Goal: Check status: Check status

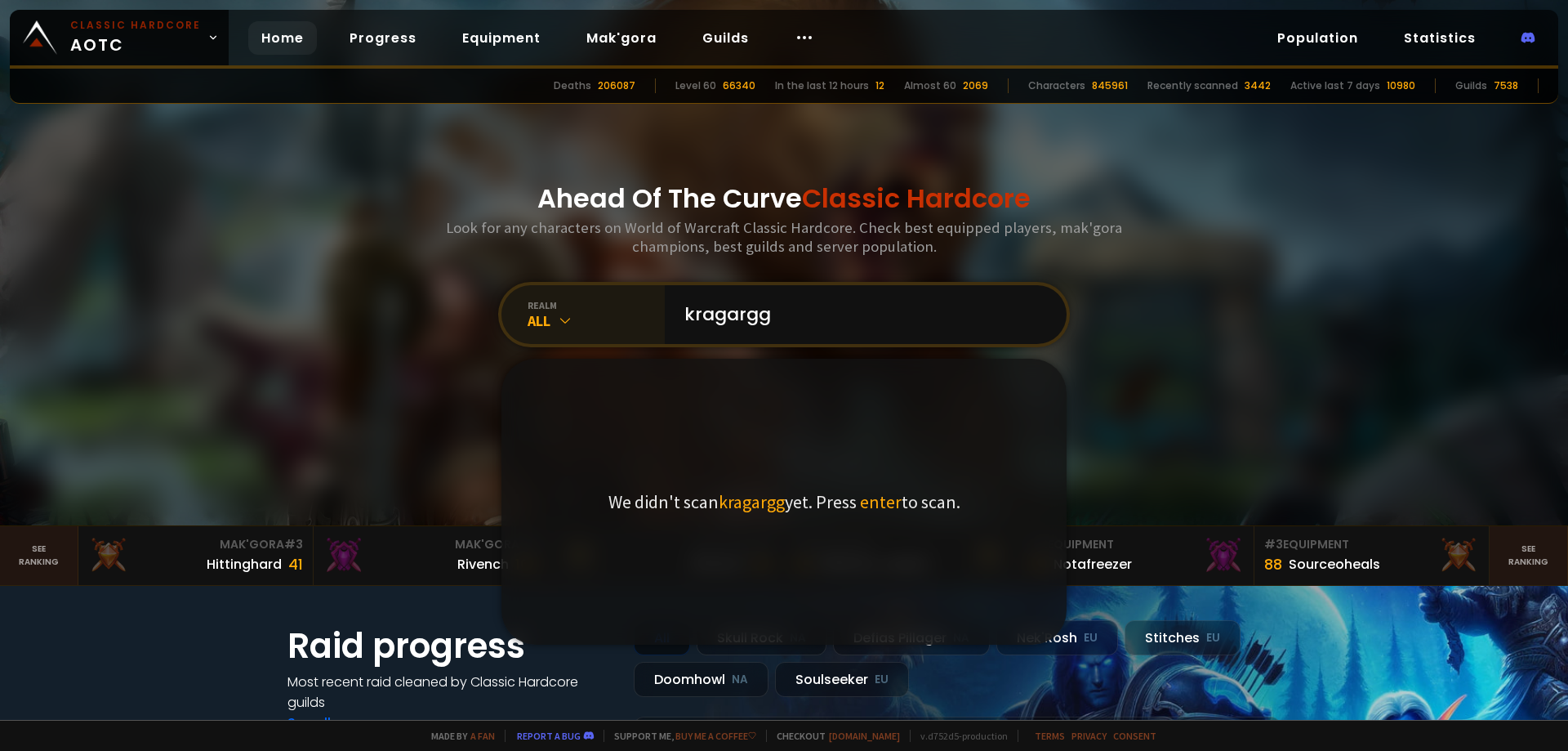
type input "kragargg"
click at [537, 312] on div "All" at bounding box center [596, 320] width 137 height 19
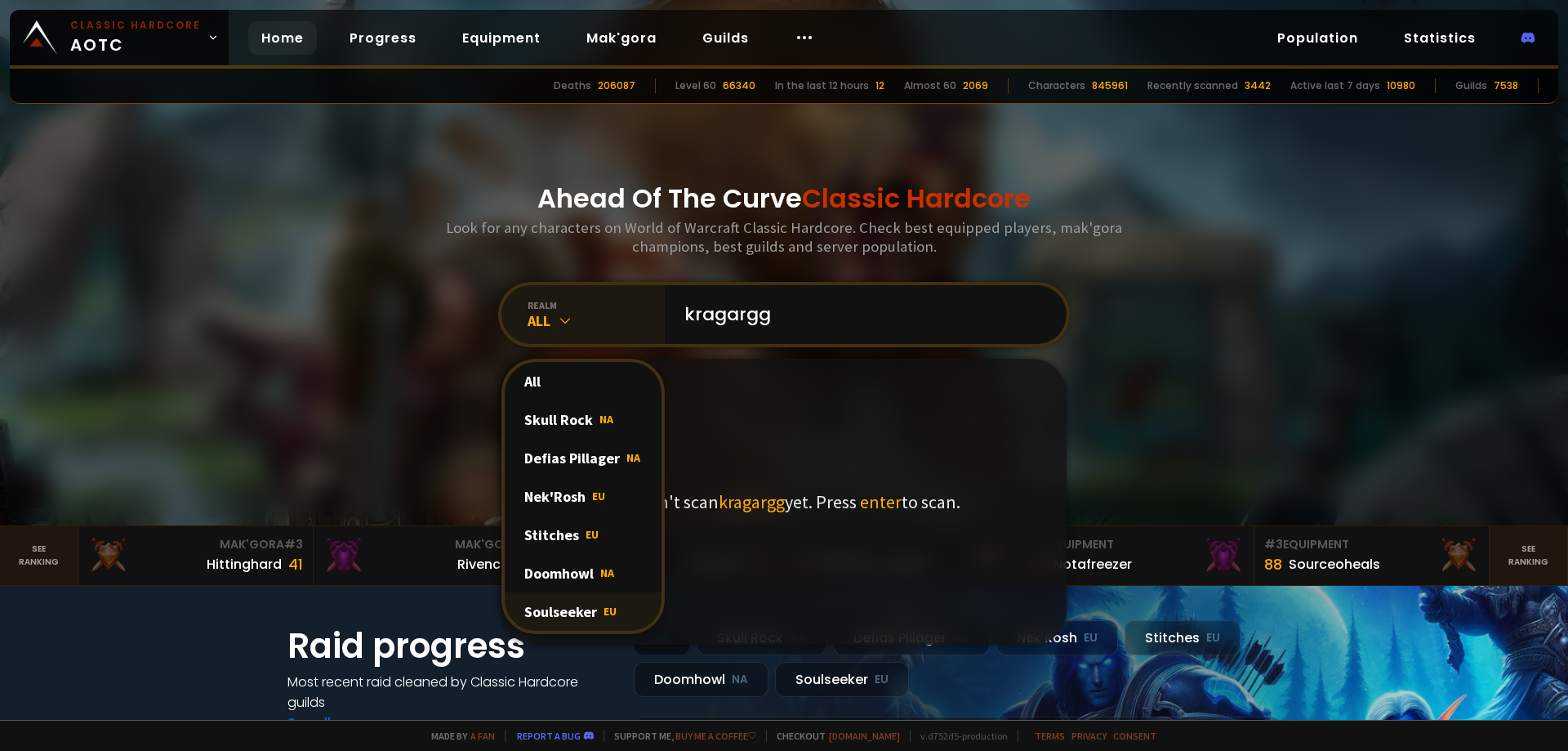
click at [567, 609] on div "Soulseeker EU" at bounding box center [583, 612] width 157 height 38
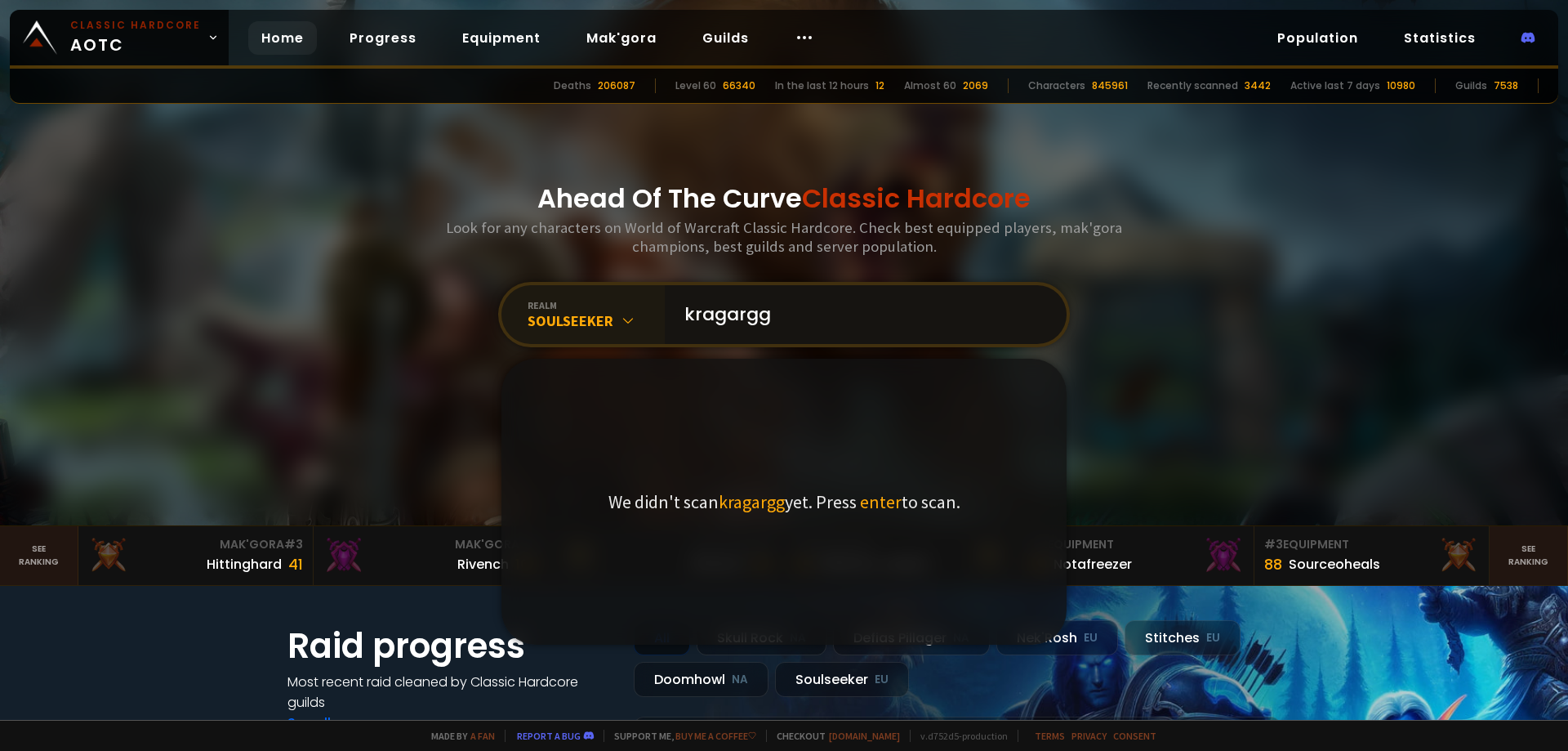
click at [829, 315] on input "kragargg" at bounding box center [860, 315] width 372 height 58
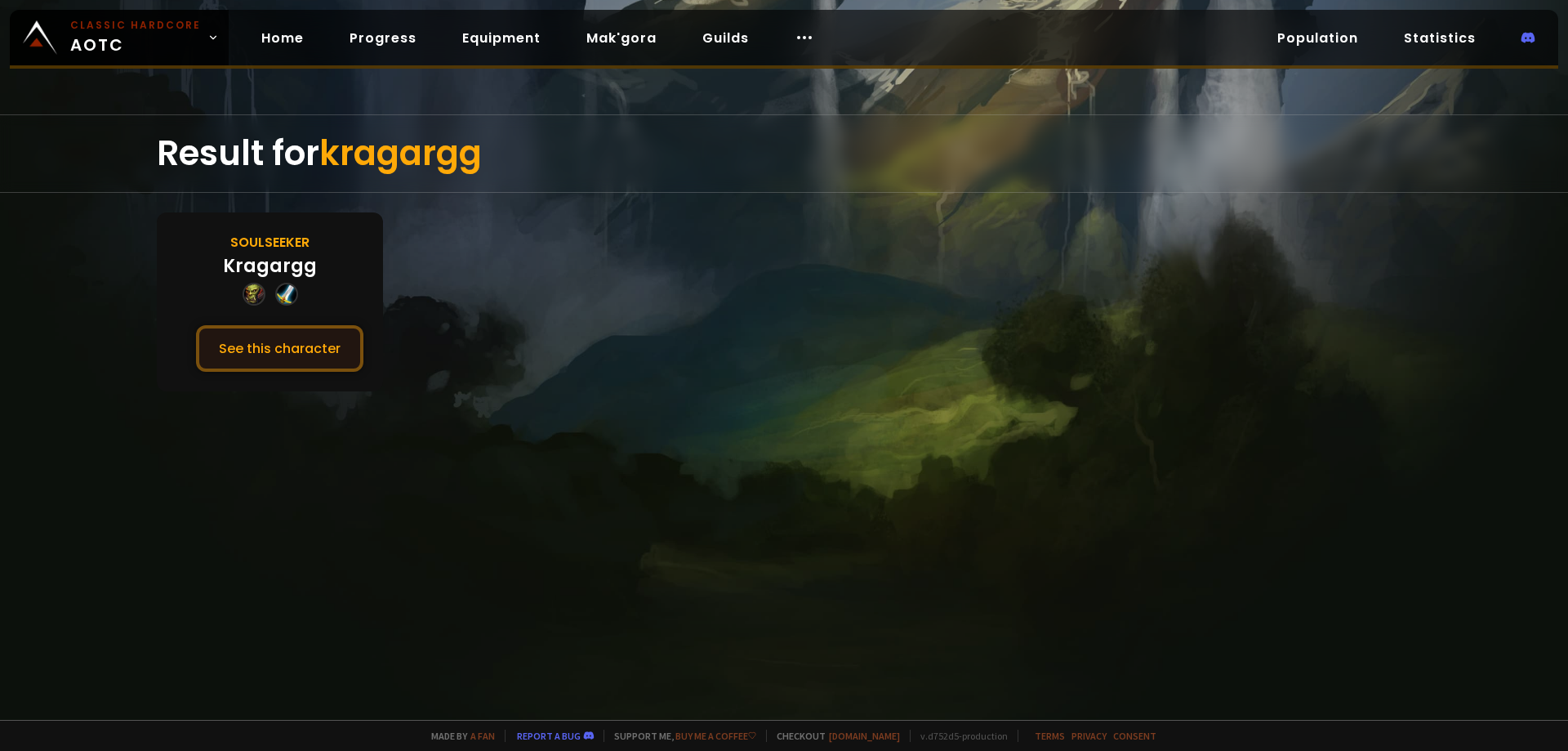
click at [284, 355] on button "See this character" at bounding box center [280, 349] width 168 height 47
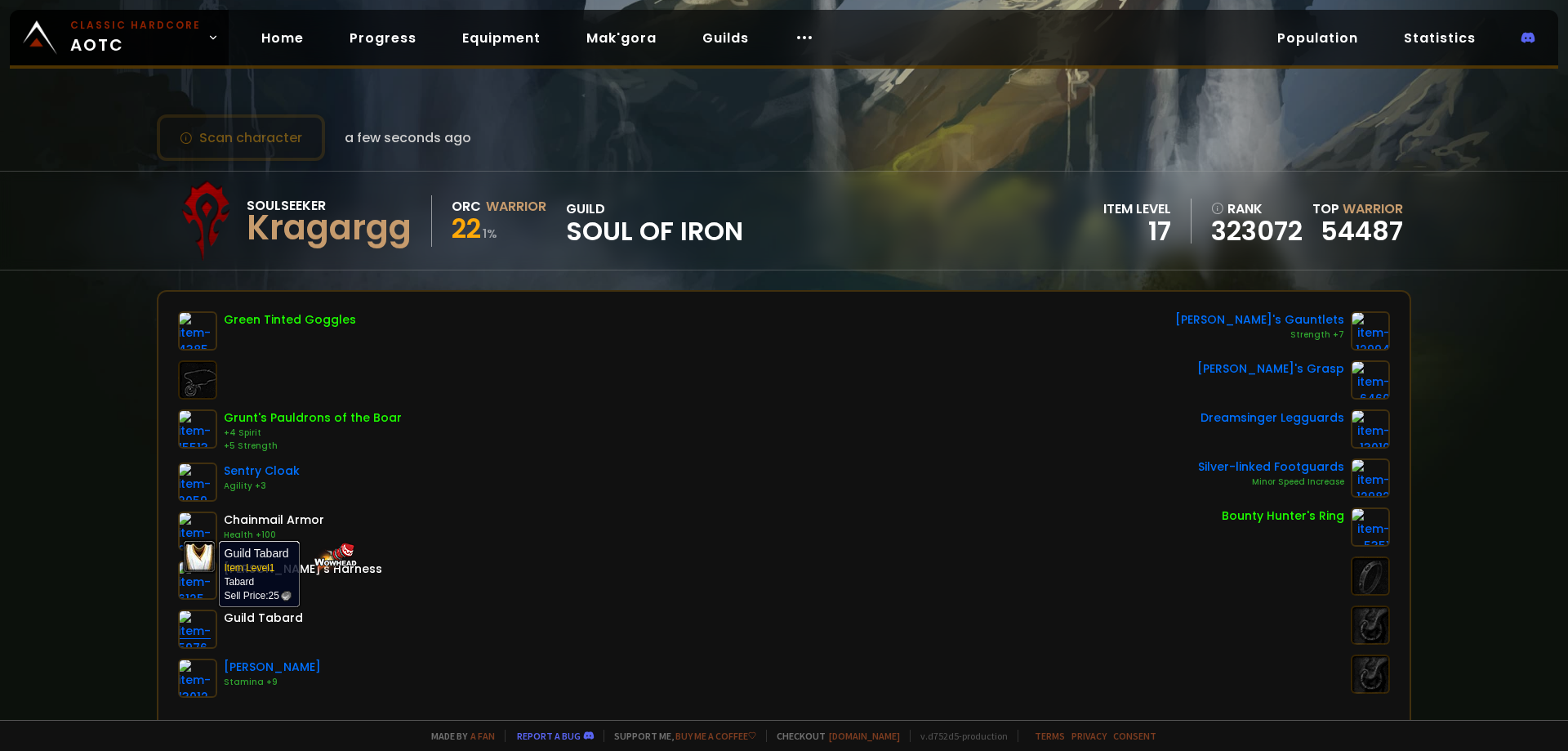
click at [191, 629] on img at bounding box center [197, 628] width 39 height 39
